Goal: Task Accomplishment & Management: Complete application form

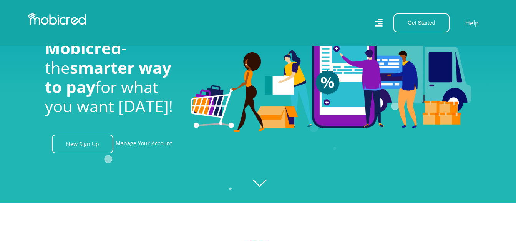
scroll to position [77, 0]
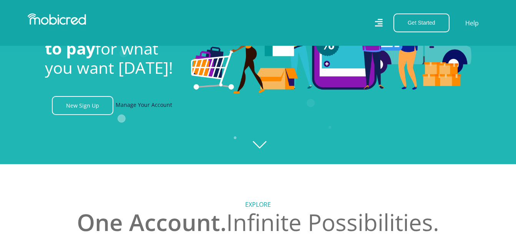
click at [168, 107] on link "Manage Your Account" at bounding box center [144, 105] width 56 height 19
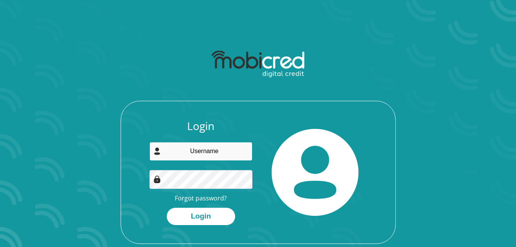
click at [217, 156] on input "email" at bounding box center [200, 151] width 103 height 19
type input "mpumelelontshudu5@gmail.com"
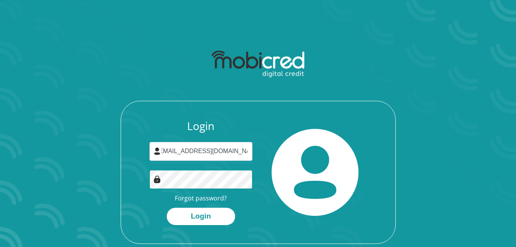
scroll to position [0, 0]
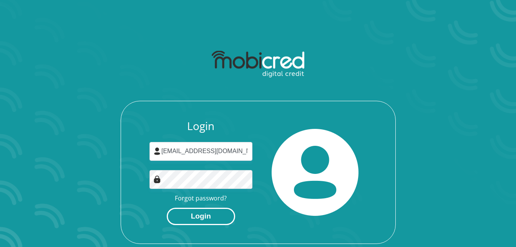
click at [209, 212] on button "Login" at bounding box center [201, 215] width 68 height 17
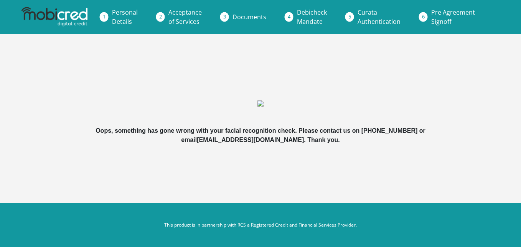
click at [362, 12] on span "Curata Authentication" at bounding box center [379, 17] width 43 height 18
click at [356, 16] on link "Curata Authentication" at bounding box center [379, 17] width 55 height 25
click at [235, 19] on span "Documents" at bounding box center [250, 17] width 34 height 8
click at [230, 19] on link "Documents" at bounding box center [250, 16] width 46 height 15
click at [291, 140] on b "Oops, something has gone wrong with your facial recognition check. Please conta…" at bounding box center [261, 135] width 330 height 16
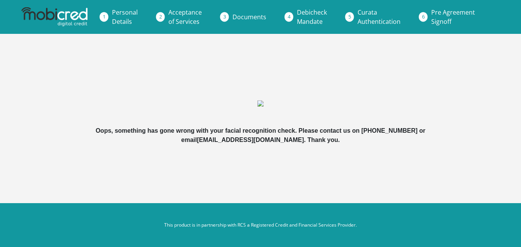
click at [227, 133] on b "Oops, something has gone wrong with your facial recognition check. Please conta…" at bounding box center [261, 135] width 330 height 16
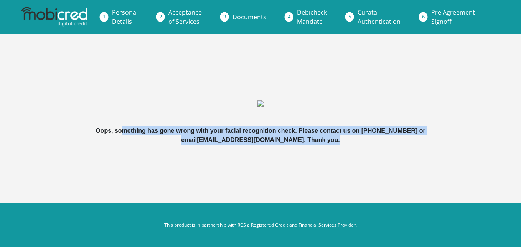
drag, startPoint x: 124, startPoint y: 127, endPoint x: 349, endPoint y: 138, distance: 225.3
click at [349, 138] on div "Oops, something has gone wrong with your facial recognition check. Please conta…" at bounding box center [261, 135] width 412 height 18
drag, startPoint x: 349, startPoint y: 138, endPoint x: 339, endPoint y: 161, distance: 25.1
click at [339, 161] on div "Oops, something has gone wrong with your facial recognition check. Please conta…" at bounding box center [261, 116] width 438 height 111
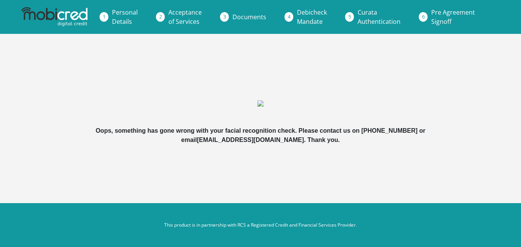
click at [425, 20] on li "Pre Agreement Signoff" at bounding box center [462, 17] width 74 height 25
click at [295, 16] on link "Debicheck Mandate" at bounding box center [312, 17] width 42 height 25
click at [352, 20] on li "Curata Authentication" at bounding box center [389, 17] width 74 height 25
click at [354, 16] on link "Curata Authentication" at bounding box center [379, 17] width 55 height 25
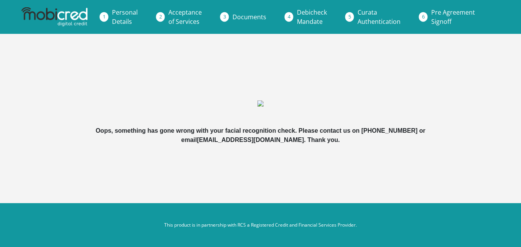
click at [306, 12] on span "Debicheck Mandate" at bounding box center [312, 17] width 30 height 18
click at [306, 14] on span "Debicheck Mandate" at bounding box center [312, 17] width 30 height 18
click at [307, 14] on span "Debicheck Mandate" at bounding box center [312, 17] width 30 height 18
click at [369, 13] on span "Curata Authentication" at bounding box center [379, 17] width 43 height 18
drag, startPoint x: 351, startPoint y: 14, endPoint x: 382, endPoint y: 15, distance: 30.7
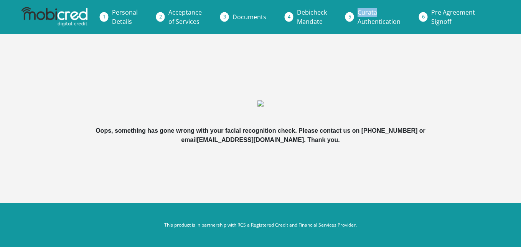
click at [382, 15] on li "Curata Authentication" at bounding box center [389, 17] width 74 height 25
click at [115, 14] on span "Personal Details" at bounding box center [125, 17] width 26 height 18
click at [106, 15] on li "Personal Details" at bounding box center [134, 17] width 56 height 25
click at [106, 16] on li "Personal Details" at bounding box center [134, 17] width 56 height 25
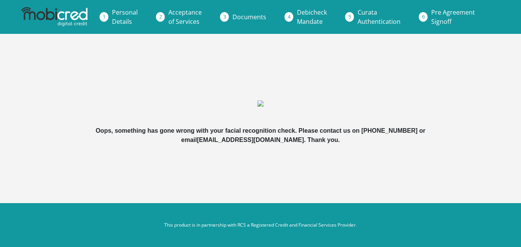
click at [108, 17] on li "Personal Details" at bounding box center [134, 17] width 56 height 25
click at [428, 15] on link "Pre Agreement Signoff" at bounding box center [453, 17] width 56 height 25
click at [373, 19] on span "Curata Authentication" at bounding box center [379, 17] width 43 height 18
click at [434, 9] on span "Pre Agreement Signoff" at bounding box center [454, 17] width 44 height 18
click at [291, 19] on li "Debicheck Mandate" at bounding box center [321, 17] width 61 height 25
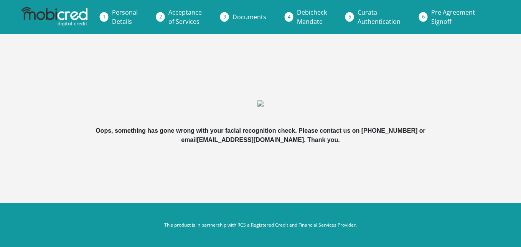
drag, startPoint x: 238, startPoint y: 26, endPoint x: 217, endPoint y: 22, distance: 21.2
click at [222, 22] on ol "Personal Details Acceptance of Services Documents Debicheck Mandate Curata Auth…" at bounding box center [260, 17] width 521 height 34
drag, startPoint x: 217, startPoint y: 22, endPoint x: 163, endPoint y: 17, distance: 54.4
click at [164, 17] on li "Acceptance of Services" at bounding box center [194, 17] width 64 height 25
click at [113, 19] on link "Personal Details" at bounding box center [125, 17] width 38 height 25
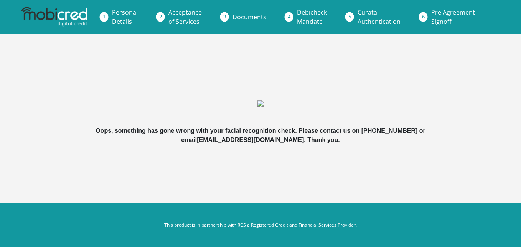
click at [184, 23] on span "Acceptance of Services" at bounding box center [185, 17] width 33 height 18
click at [294, 19] on link "Debicheck Mandate" at bounding box center [312, 17] width 42 height 25
click at [352, 13] on li "Curata Authentication" at bounding box center [389, 17] width 74 height 25
click at [451, 15] on span "Pre Agreement Signoff" at bounding box center [454, 17] width 44 height 18
